Goal: Check status: Check status

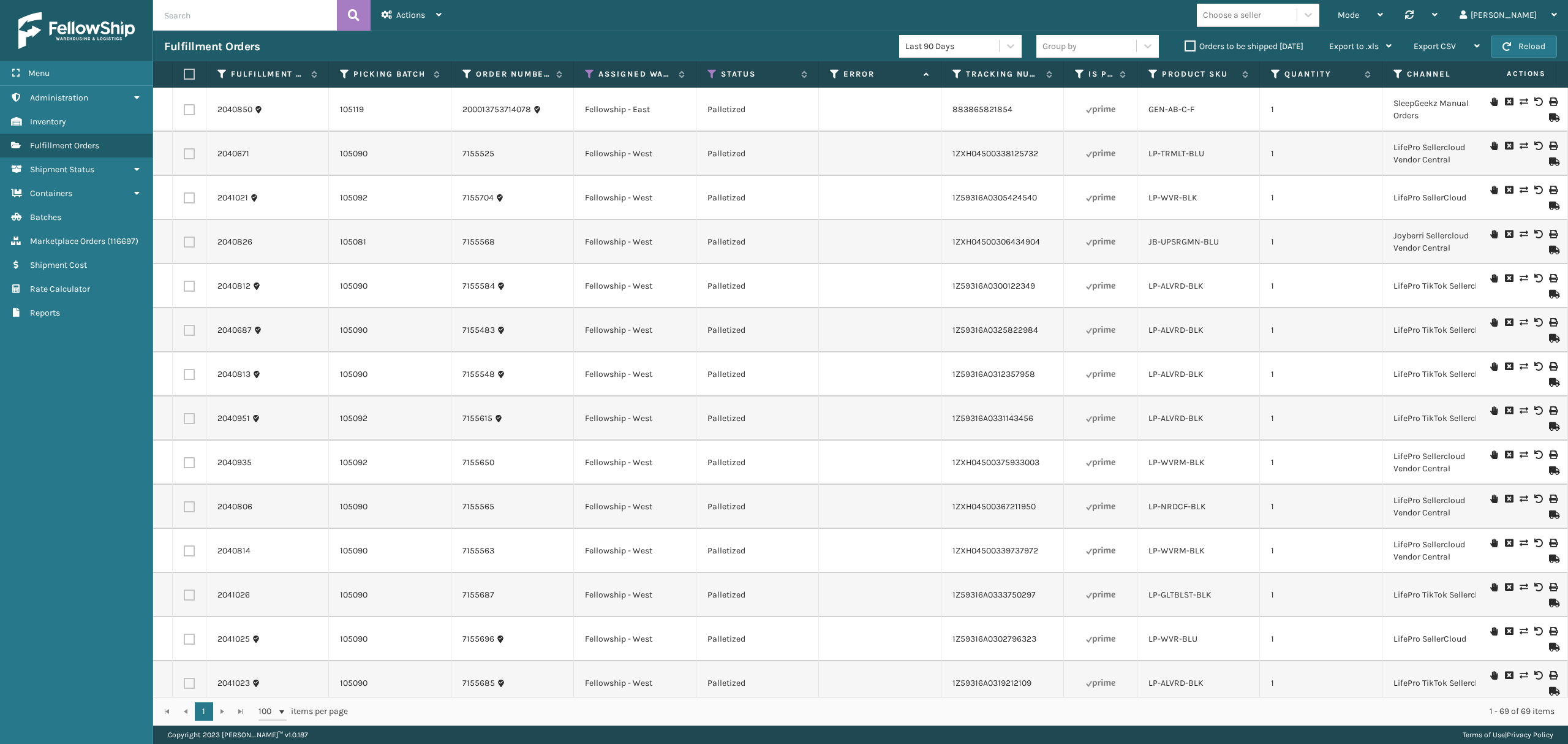
click at [271, 24] on input "text" at bounding box center [245, 15] width 184 height 31
paste input "1809569"
type input "1809569"
click at [342, 17] on button at bounding box center [354, 15] width 34 height 31
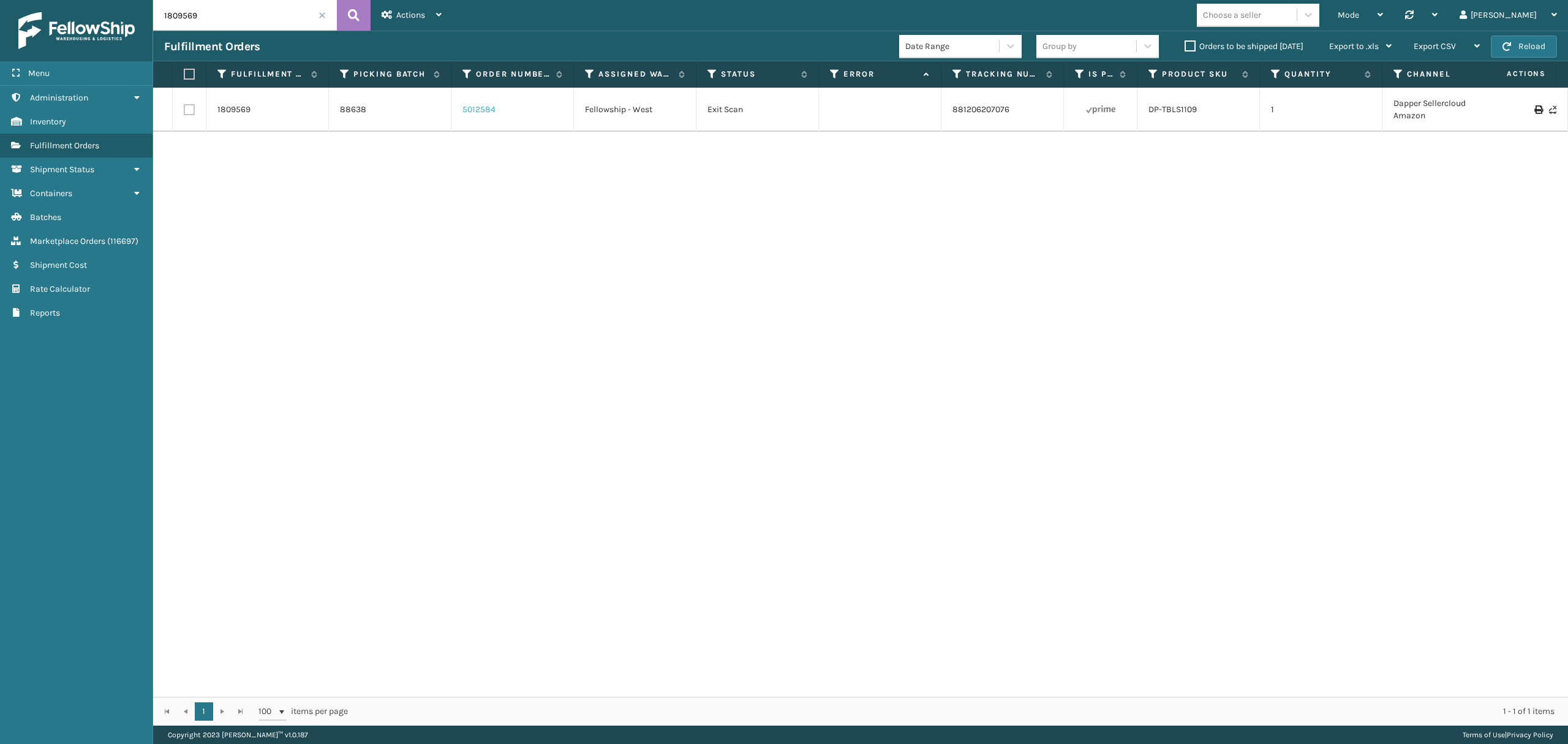
click at [468, 109] on link "5012584" at bounding box center [478, 110] width 33 height 12
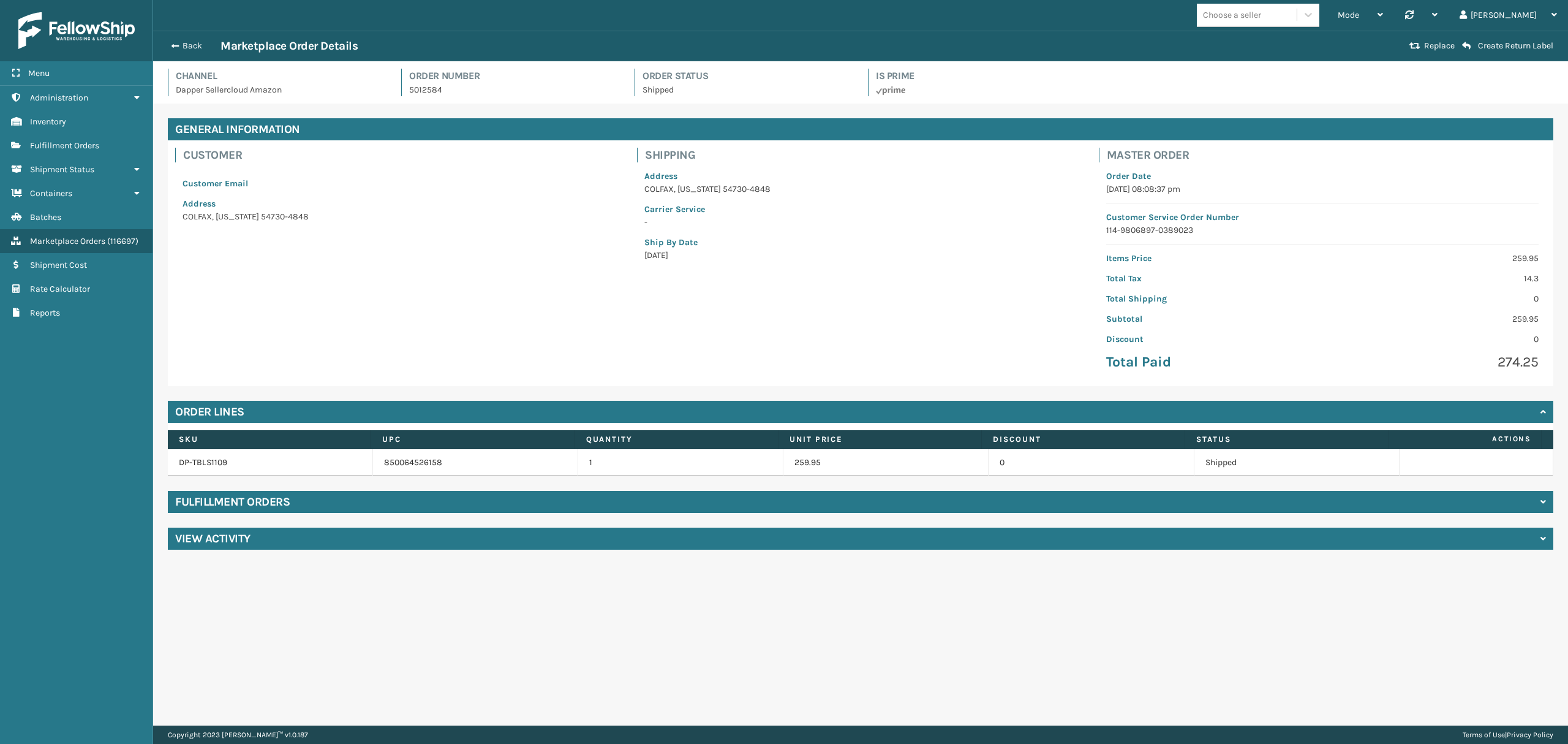
click at [287, 509] on h4 "Fulfillment Orders" at bounding box center [232, 502] width 114 height 15
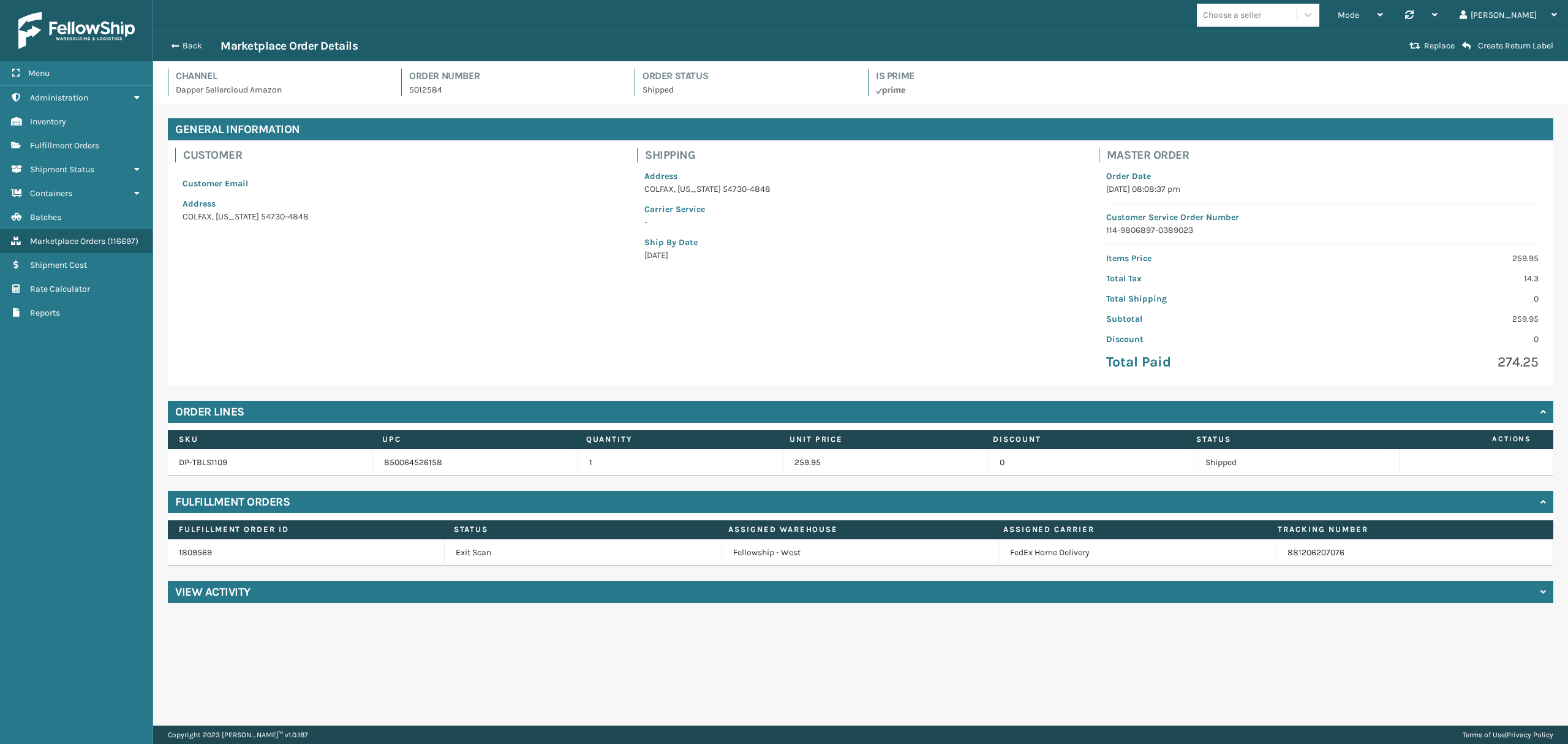
click at [349, 606] on div "General Information Customer Customer Email Address COLFAX , Wisconsin 54730-48…" at bounding box center [861, 361] width 1415 height 514
click at [219, 599] on h4 "View Activity" at bounding box center [213, 592] width 75 height 15
click at [1294, 557] on link "881206207076" at bounding box center [1316, 552] width 57 height 10
